Goal: Transaction & Acquisition: Purchase product/service

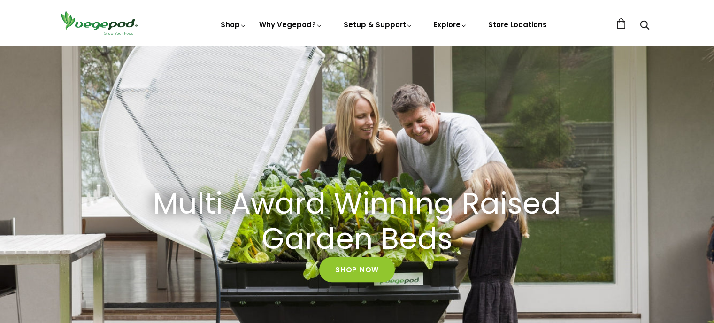
scroll to position [188, 0]
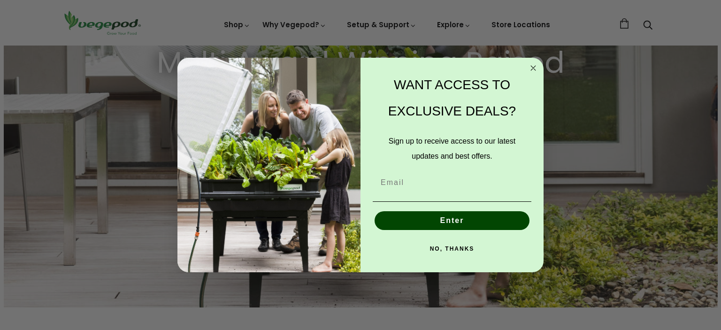
click at [531, 68] on circle "Close dialog" at bounding box center [533, 68] width 11 height 11
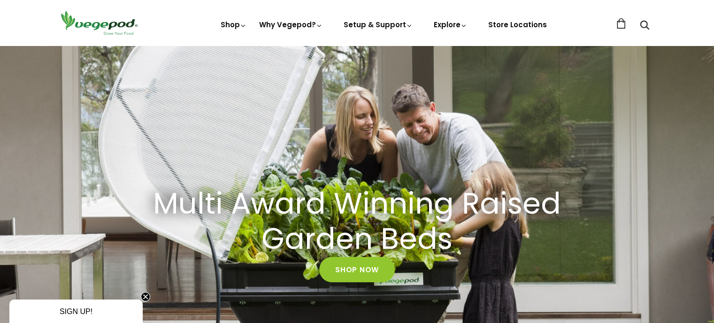
scroll to position [0, 1365]
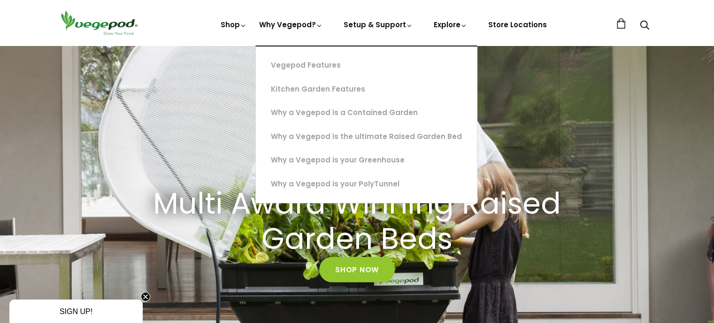
click at [289, 30] on li "Why Vegepod? Vegepod Features Kitchen Garden Features Why a Vegepod is a Contai…" at bounding box center [291, 25] width 81 height 11
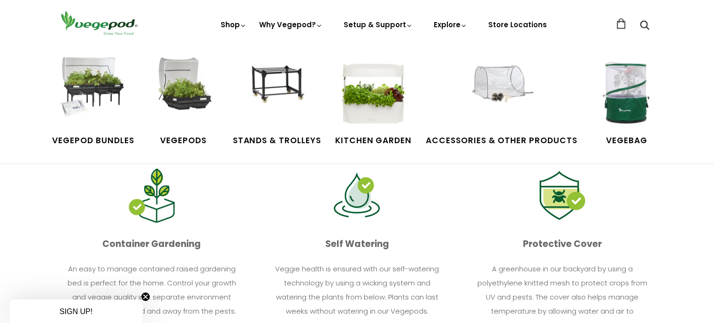
scroll to position [0, 853]
click at [115, 139] on span "Vegepod Bundles" at bounding box center [93, 141] width 82 height 12
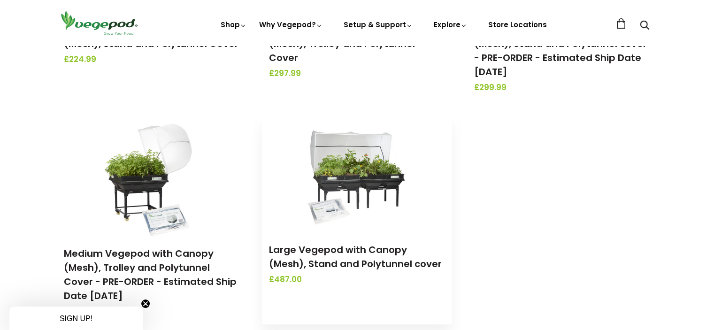
click at [343, 234] on div "Large Vegepod with Canopy (Mesh), Stand and Polytunnel cover £487.00" at bounding box center [357, 264] width 190 height 64
click at [338, 248] on link "Large Vegepod with Canopy (Mesh), Stand and Polytunnel cover" at bounding box center [355, 256] width 173 height 27
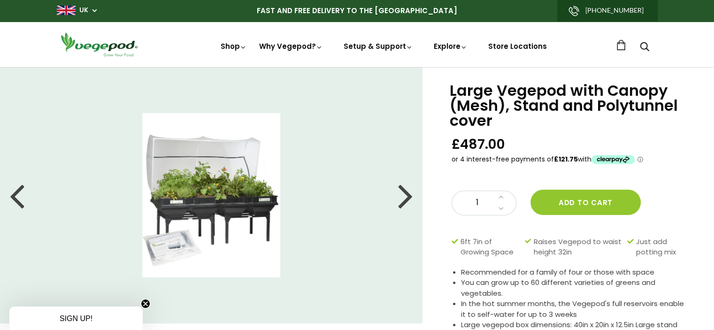
click at [402, 197] on div at bounding box center [405, 195] width 15 height 42
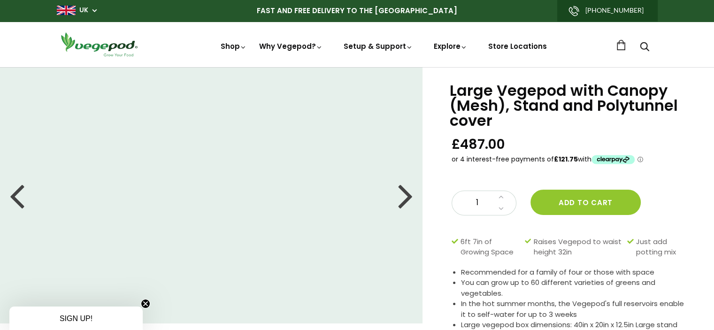
click at [402, 197] on div at bounding box center [405, 195] width 15 height 42
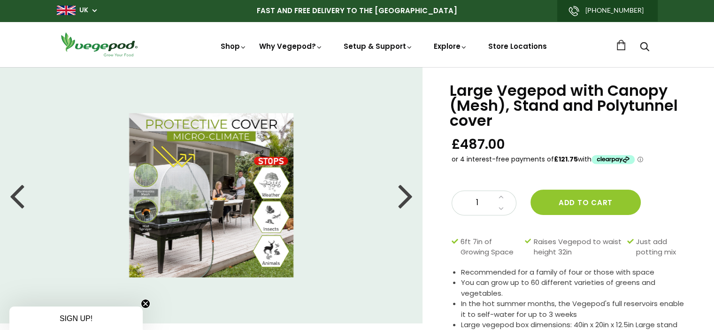
click at [400, 205] on div at bounding box center [405, 195] width 15 height 42
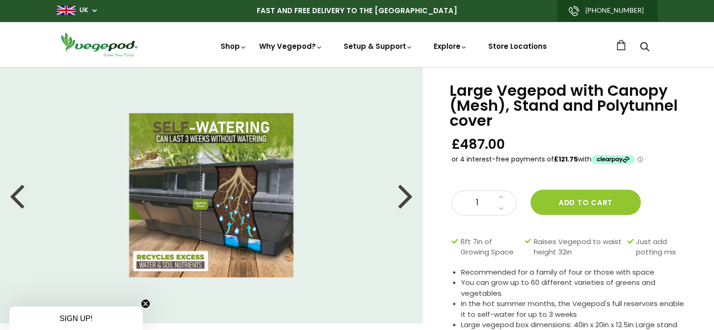
click at [406, 200] on div at bounding box center [405, 195] width 15 height 42
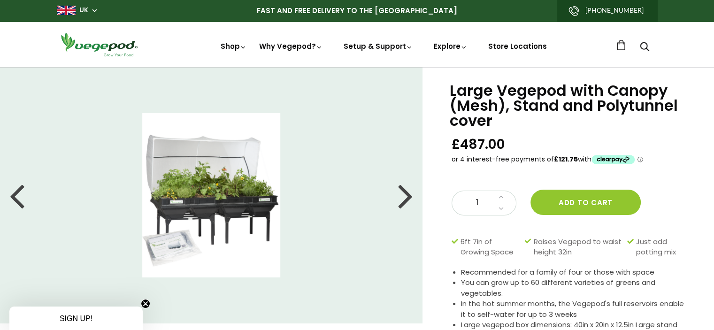
click at [406, 200] on div at bounding box center [405, 195] width 15 height 42
